Goal: Transaction & Acquisition: Purchase product/service

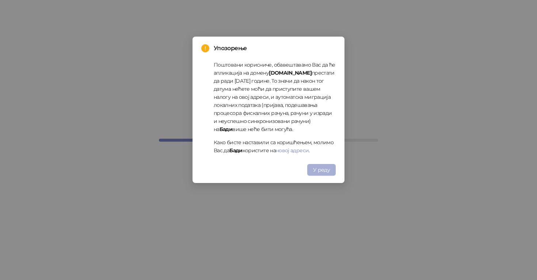
click at [313, 169] on button "У реду" at bounding box center [321, 170] width 29 height 12
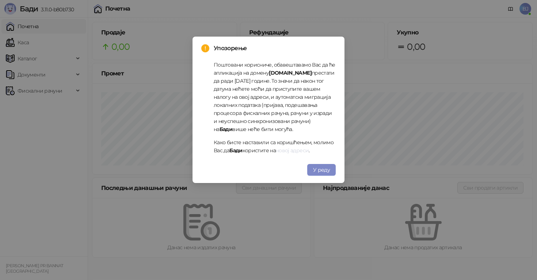
click at [299, 151] on link "новој адреси" at bounding box center [292, 150] width 33 height 7
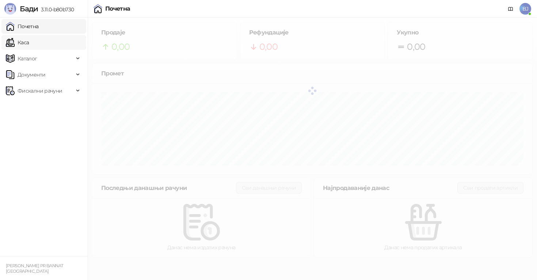
click at [29, 44] on link "Каса" at bounding box center [17, 42] width 23 height 15
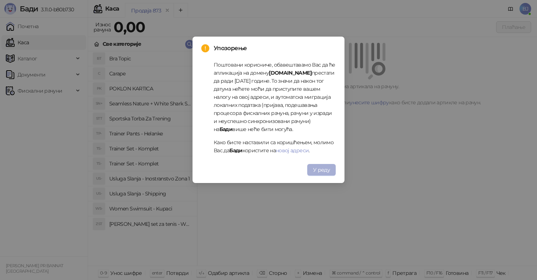
click at [326, 172] on span "У реду" at bounding box center [321, 169] width 17 height 7
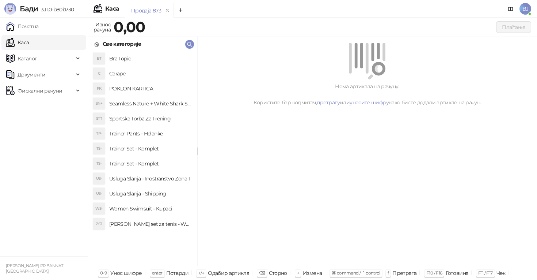
click at [155, 164] on h4 "Trainer Set - Komplet" at bounding box center [150, 164] width 82 height 12
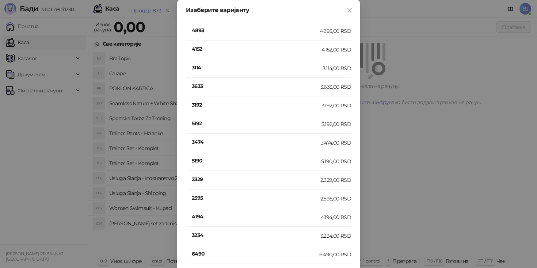
click at [202, 217] on h4 "4194" at bounding box center [256, 217] width 129 height 8
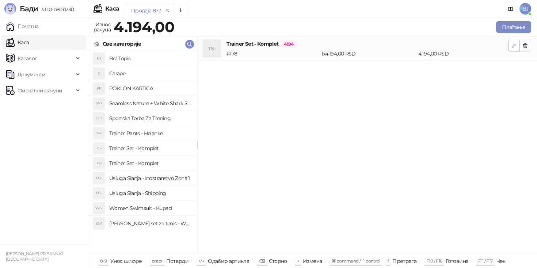
click at [518, 40] on button "button" at bounding box center [514, 46] width 12 height 12
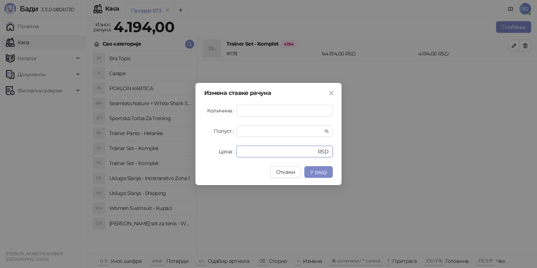
drag, startPoint x: 262, startPoint y: 152, endPoint x: 201, endPoint y: 152, distance: 61.0
click at [201, 152] on div "Измена ставке рачуна Количина * Попуст * % Цена **** RSD Откажи У реду" at bounding box center [269, 134] width 146 height 102
type input "****"
click at [327, 169] on button "У реду" at bounding box center [318, 172] width 29 height 12
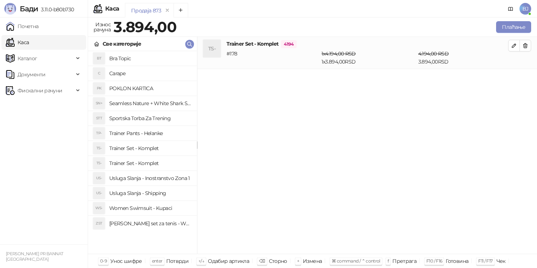
click at [166, 191] on h4 "Usluga Slanja - Shipping" at bounding box center [150, 193] width 82 height 12
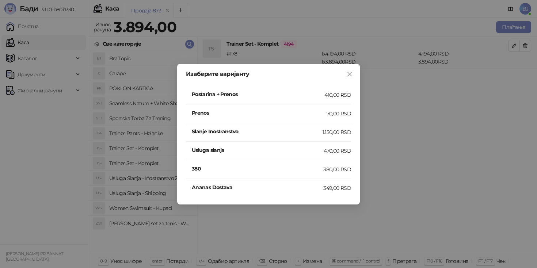
click at [321, 96] on h4 "Postarina + Prenos" at bounding box center [258, 94] width 133 height 8
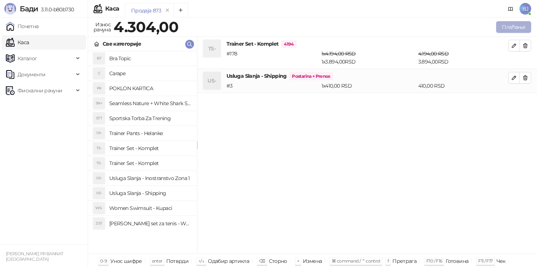
click at [506, 27] on button "Плаћање" at bounding box center [513, 27] width 35 height 12
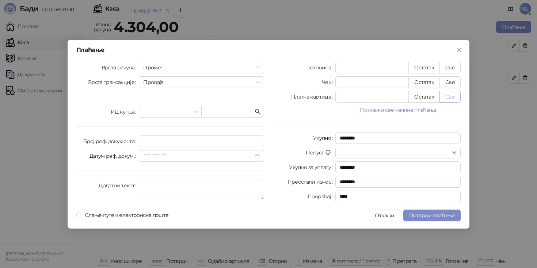
click at [451, 94] on button "Све" at bounding box center [450, 97] width 21 height 12
type input "****"
click at [432, 215] on span "Потврди плаћање" at bounding box center [432, 215] width 46 height 7
